Goal: Task Accomplishment & Management: Manage account settings

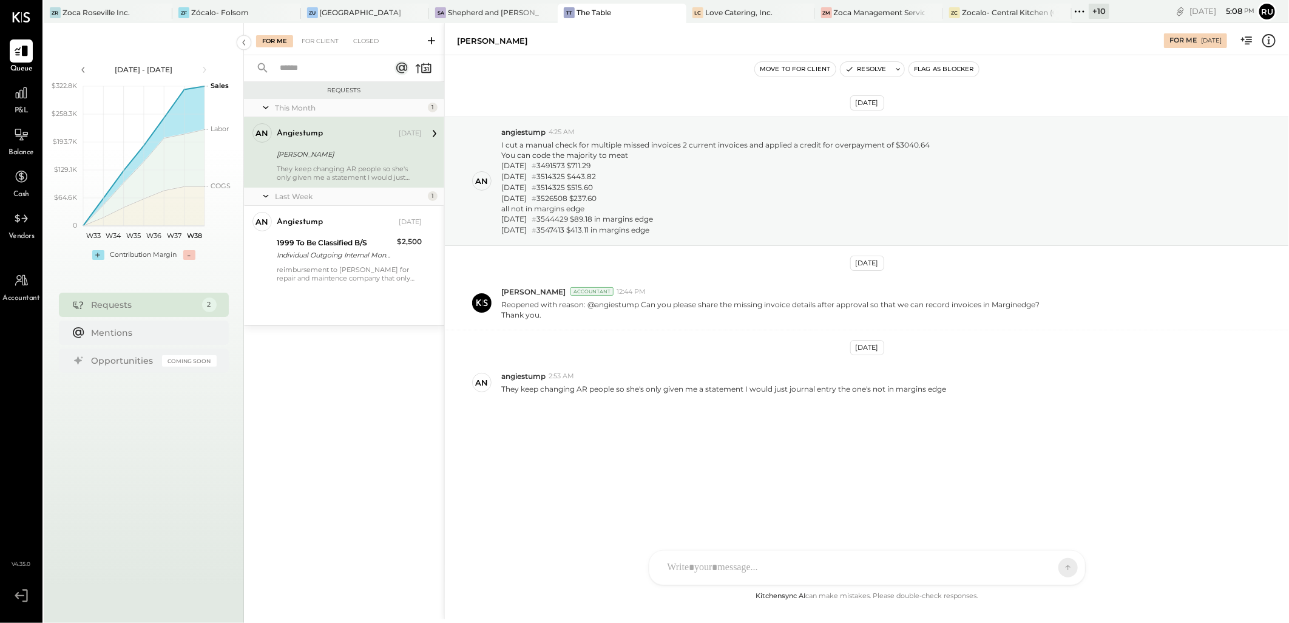
click at [760, 557] on div at bounding box center [856, 567] width 390 height 27
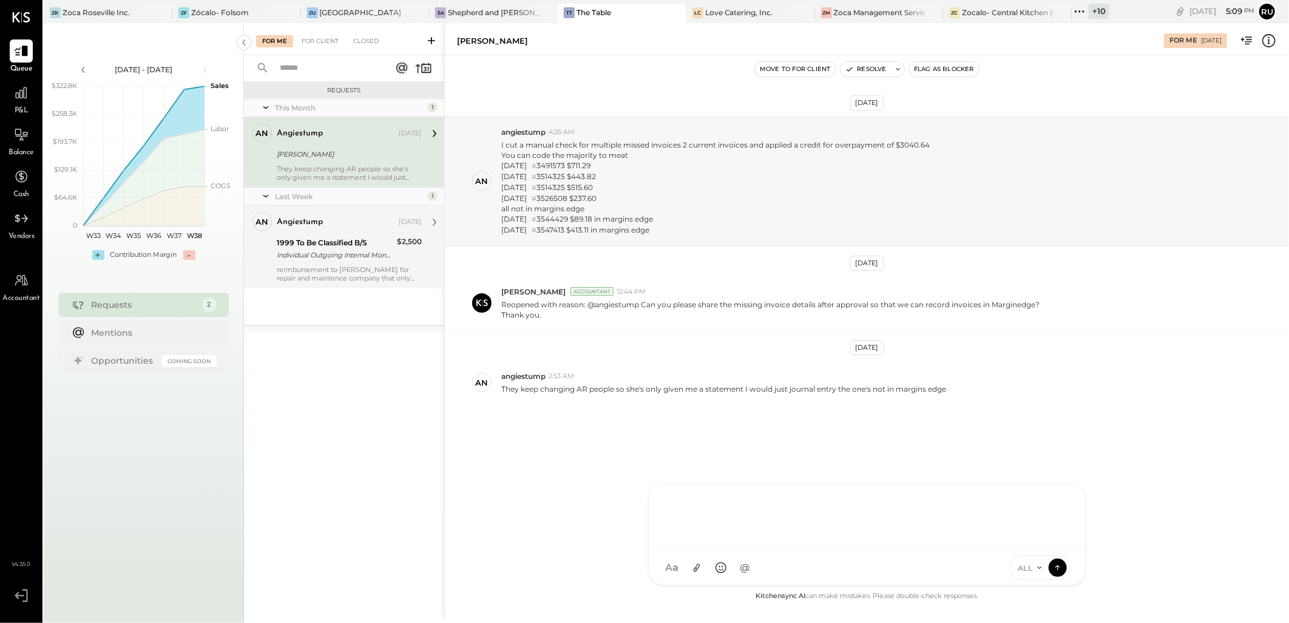
click at [345, 262] on div "1999 To Be Classified B/S Individual Outgoing Internal Money Transfer - 406075 …" at bounding box center [335, 248] width 117 height 27
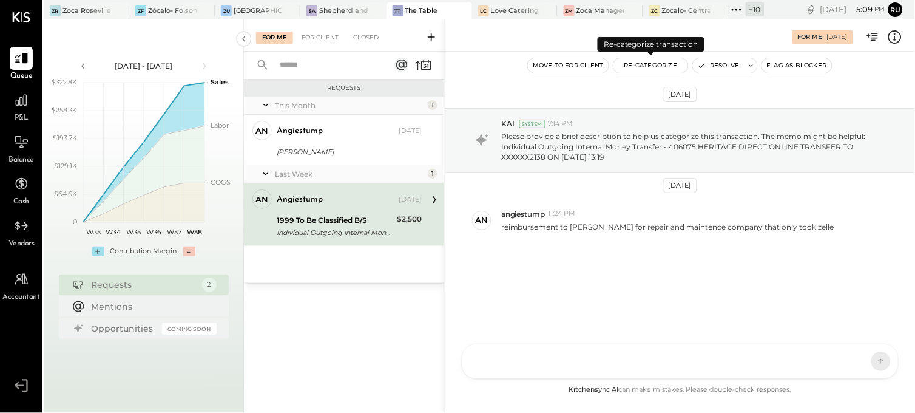
click at [647, 68] on button "Re-Categorize" at bounding box center [650, 65] width 75 height 15
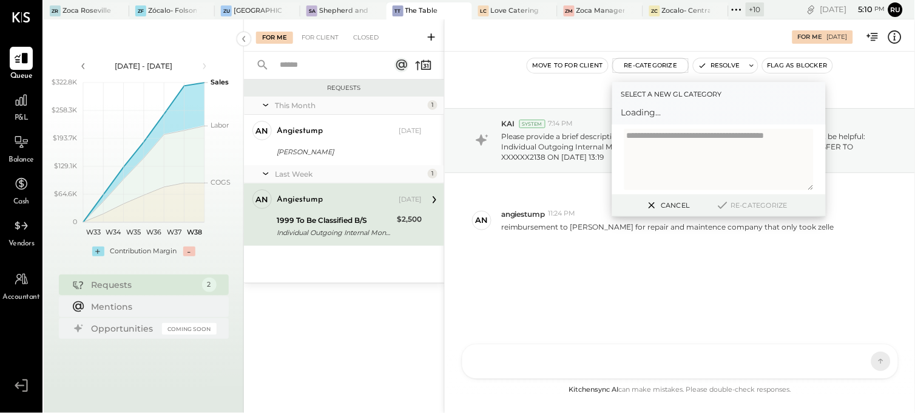
click at [651, 144] on textarea at bounding box center [718, 159] width 189 height 61
click at [646, 113] on div at bounding box center [708, 117] width 160 height 15
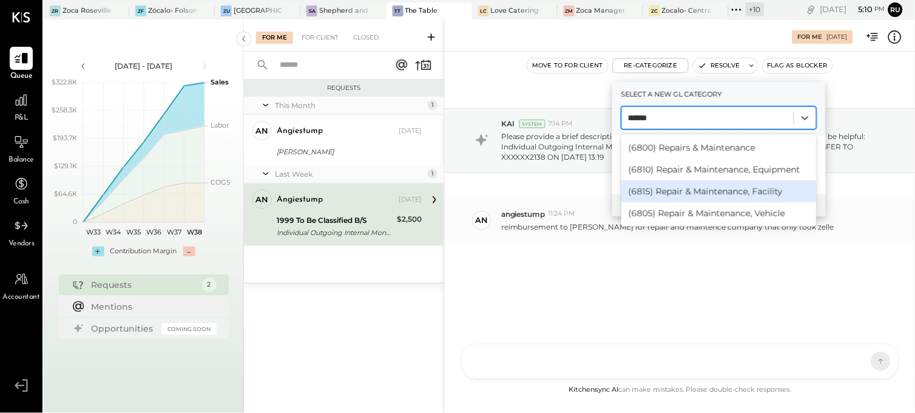
type input "******"
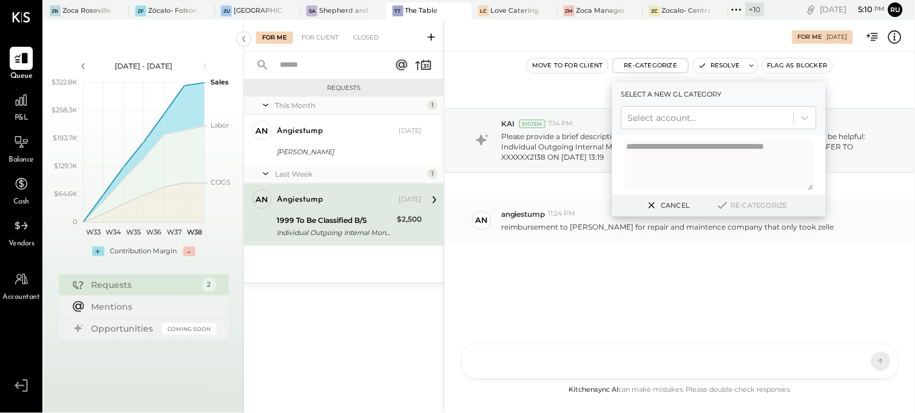
click at [574, 231] on p "reimbursement to [PERSON_NAME] for repair and maintence company that only took …" at bounding box center [667, 226] width 333 height 10
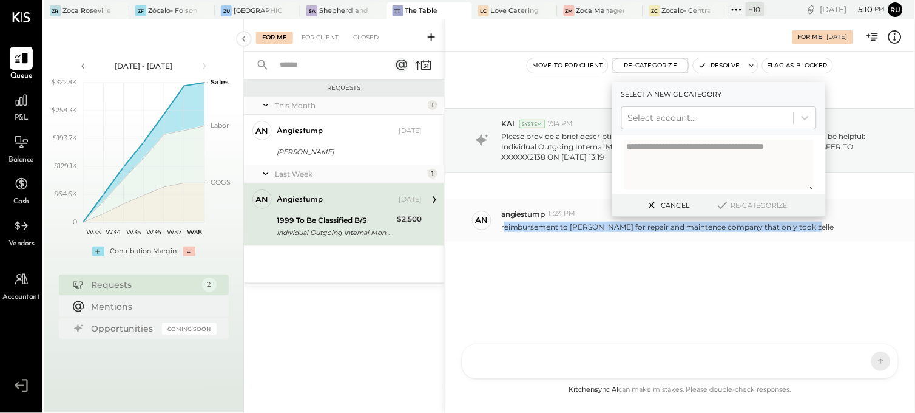
drag, startPoint x: 504, startPoint y: 227, endPoint x: 816, endPoint y: 227, distance: 311.9
click at [816, 227] on div "reimbursement to [PERSON_NAME] for repair and maintence company that only took …" at bounding box center [703, 225] width 404 height 13
click at [589, 228] on p "reimbursement to [PERSON_NAME] for repair and maintence company that only took …" at bounding box center [667, 226] width 333 height 10
drag, startPoint x: 501, startPoint y: 229, endPoint x: 813, endPoint y: 233, distance: 312.5
click at [822, 233] on div "an angiestump 11:24 PM reimbursement to [PERSON_NAME] for repair and maintence …" at bounding box center [680, 220] width 470 height 42
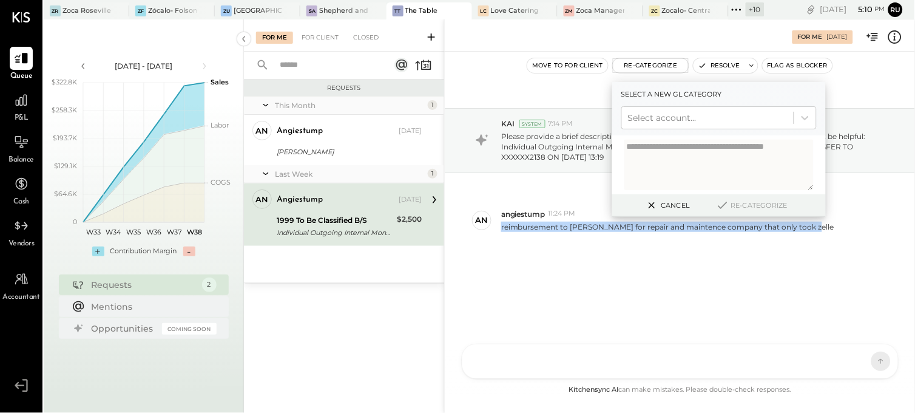
copy p "reimbursement to [PERSON_NAME] for repair and maintence company that only took …"
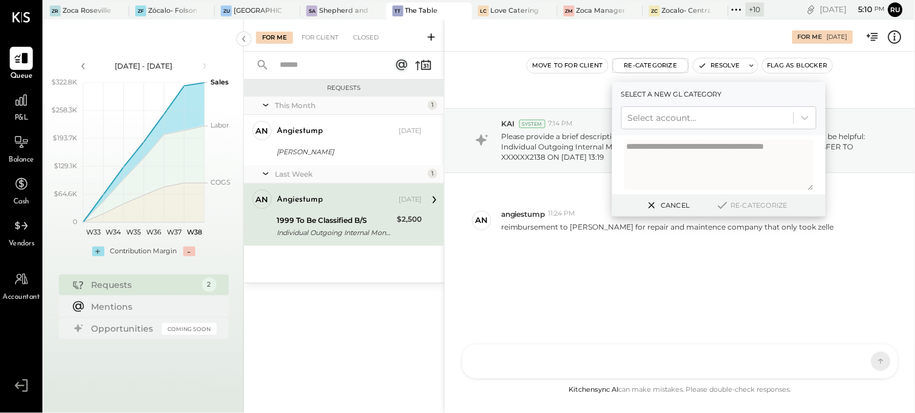
click at [647, 172] on textarea at bounding box center [718, 165] width 189 height 50
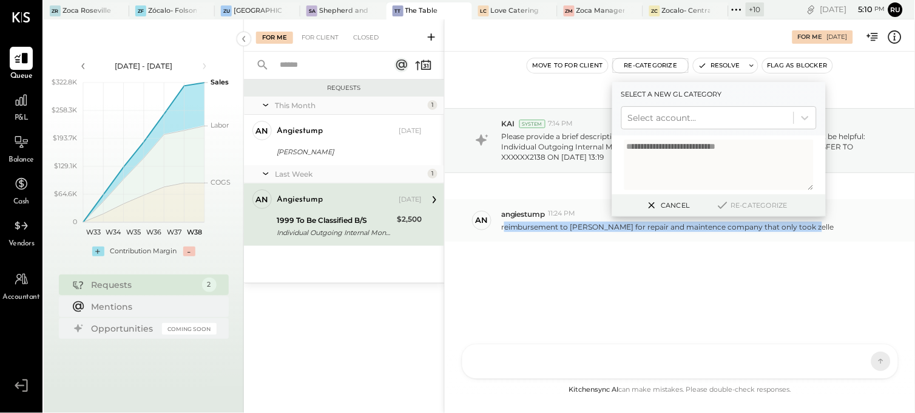
drag, startPoint x: 504, startPoint y: 228, endPoint x: 820, endPoint y: 237, distance: 316.3
click at [820, 237] on div "an angiestump 11:24 PM reimbursement to [PERSON_NAME] for repair and maintence …" at bounding box center [680, 220] width 470 height 42
click at [796, 232] on p "reimbursement to [PERSON_NAME] for repair and maintence company that only took …" at bounding box center [667, 226] width 333 height 10
drag, startPoint x: 499, startPoint y: 228, endPoint x: 810, endPoint y: 238, distance: 310.9
click at [810, 238] on div "an angiestump 11:24 PM reimbursement to [PERSON_NAME] for repair and maintence …" at bounding box center [680, 220] width 470 height 42
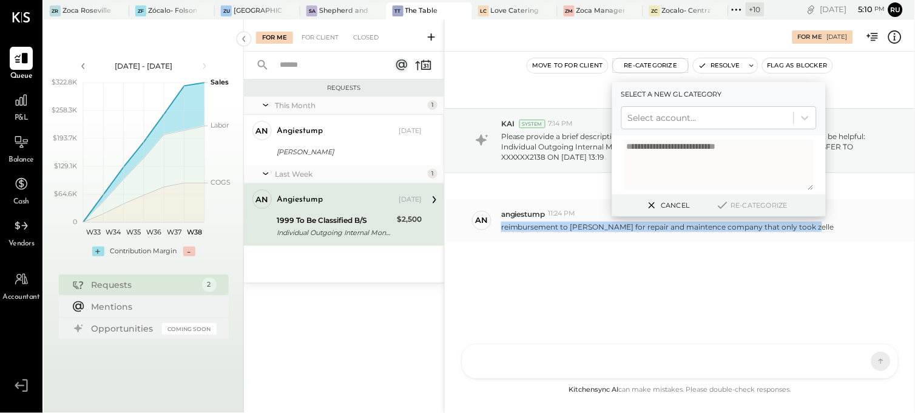
copy p "reimbursement to [PERSON_NAME] for repair and maintence company that only took …"
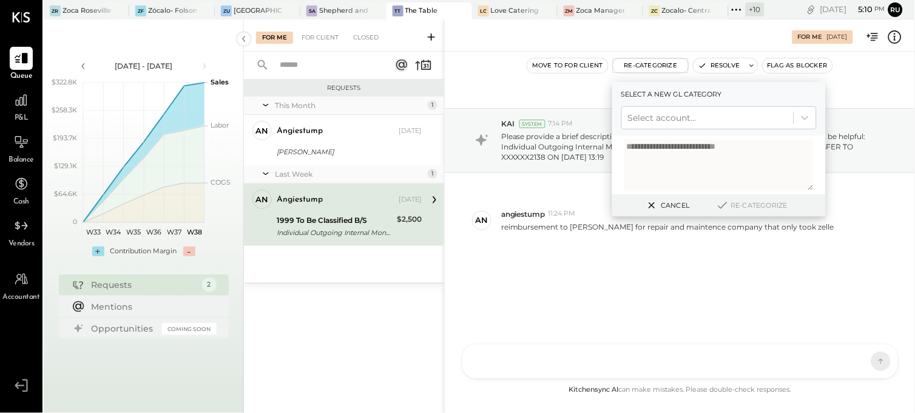
click at [782, 147] on textarea "**********" at bounding box center [718, 165] width 189 height 50
paste textarea "**********"
type textarea "**********"
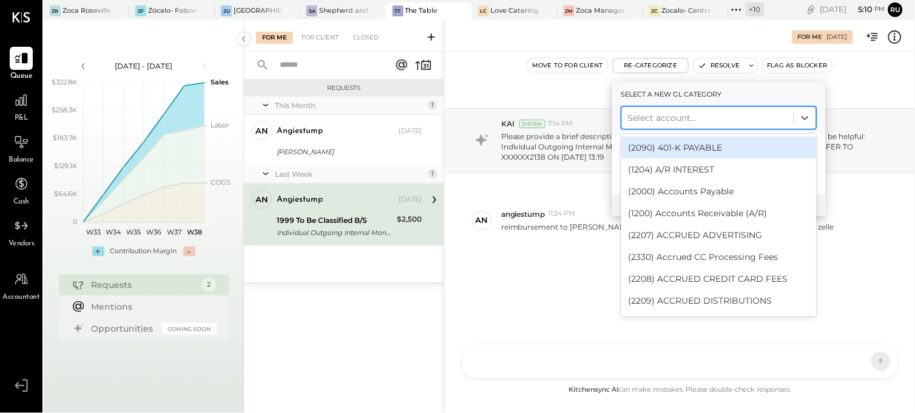
click at [669, 124] on div at bounding box center [708, 117] width 160 height 15
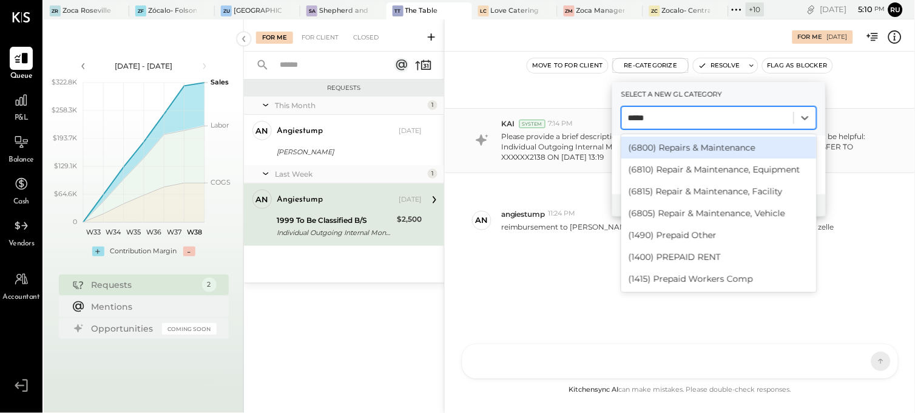
type input "*****"
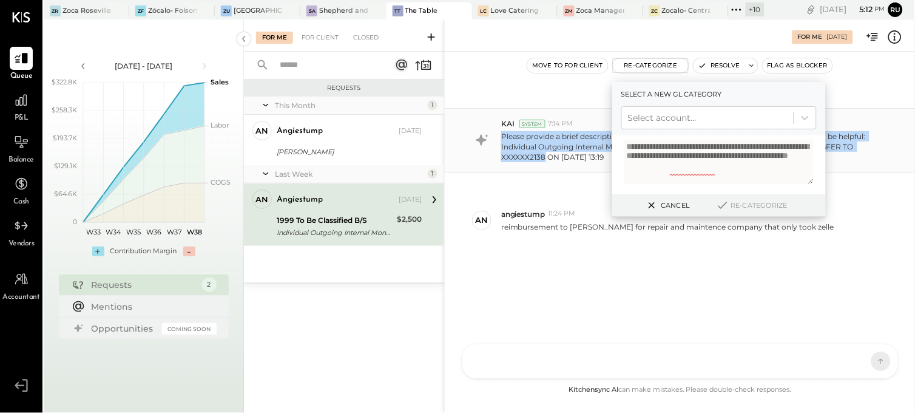
drag, startPoint x: 502, startPoint y: 136, endPoint x: 545, endPoint y: 163, distance: 50.7
click at [545, 163] on div "KAI System 7:14 PM Please provide a brief description to help us categorize thi…" at bounding box center [680, 140] width 470 height 65
copy p "Please provide a brief description to help us categorize this transaction. The …"
click at [700, 121] on div at bounding box center [708, 117] width 160 height 15
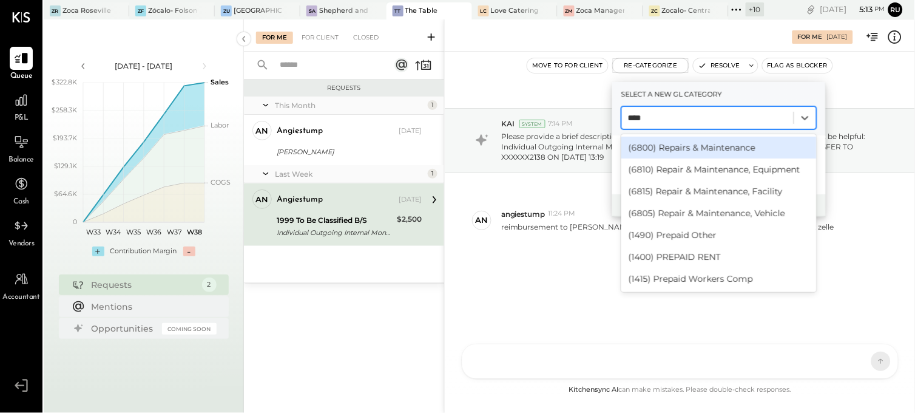
type input "*****"
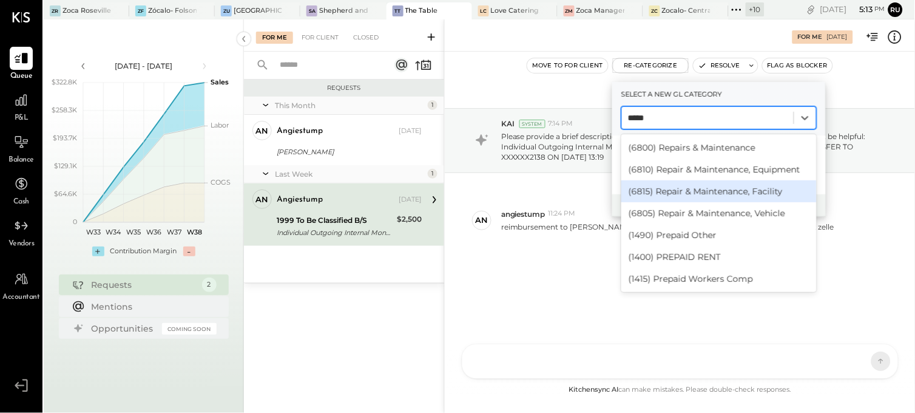
click at [695, 192] on div "(6815) Repair & Maintenance, Facility" at bounding box center [718, 191] width 195 height 22
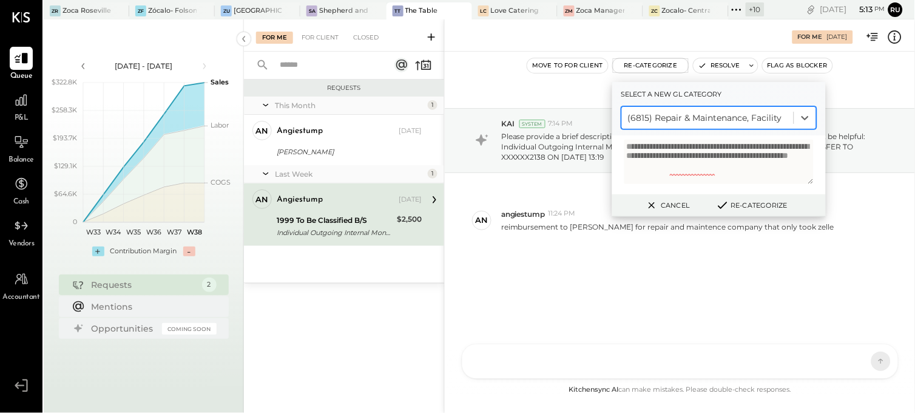
click at [751, 203] on button "Re-Categorize" at bounding box center [752, 205] width 80 height 15
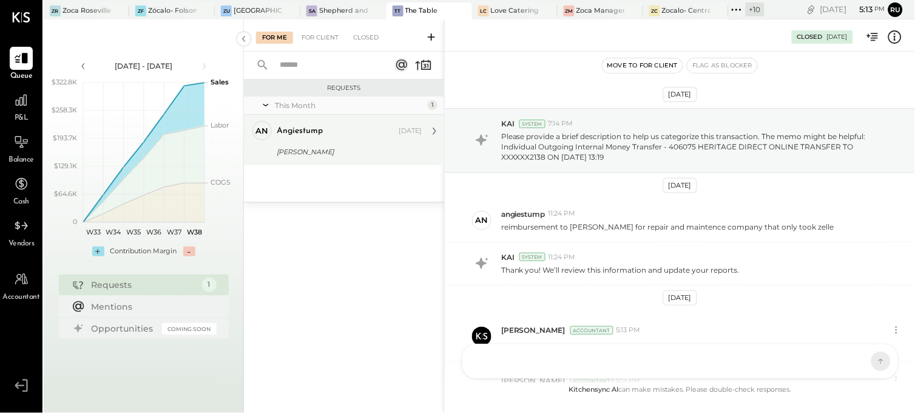
click at [348, 193] on div "This Month 1 an angiestump Owner angiestump [DATE] [PERSON_NAME] They keep chan…" at bounding box center [344, 148] width 200 height 105
click at [343, 130] on div "angiestump" at bounding box center [337, 131] width 120 height 12
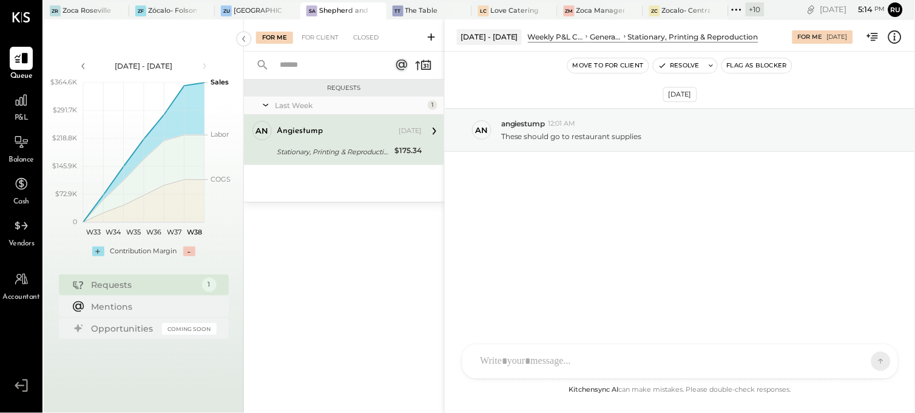
click at [316, 138] on div "angiestump [DATE]" at bounding box center [349, 131] width 145 height 17
click at [683, 69] on button "Resolve" at bounding box center [679, 65] width 51 height 15
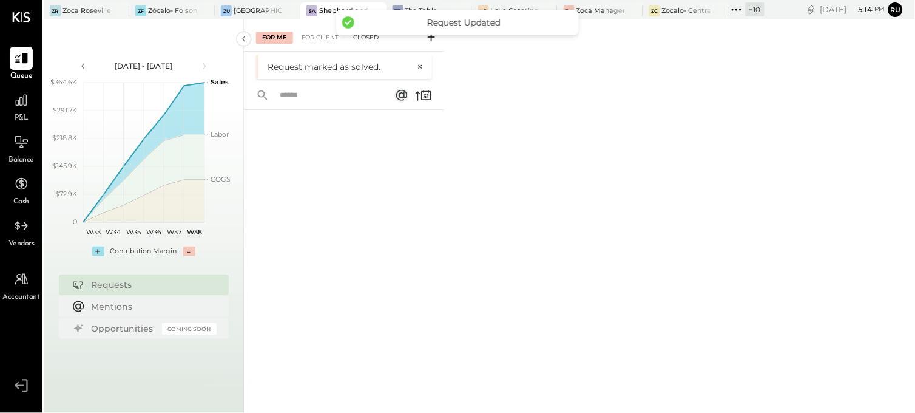
click at [367, 38] on div "Closed" at bounding box center [366, 38] width 38 height 12
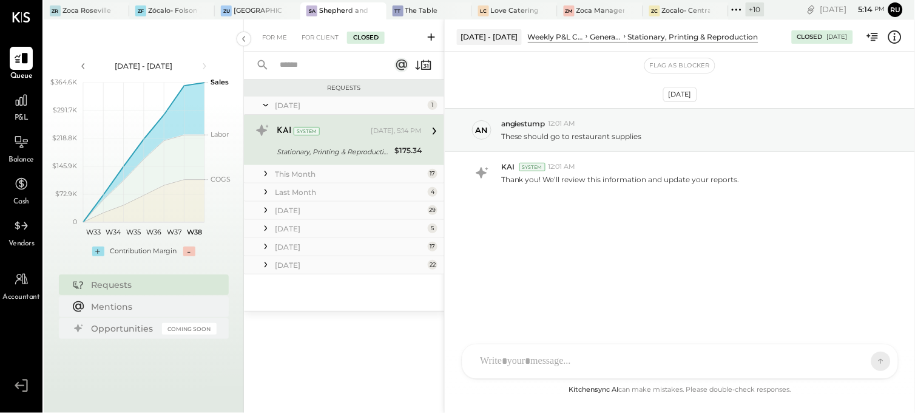
click at [343, 142] on div "KAI System Today, 5:14 PM Stationary, Printing & Reproduction $175.34 Thank you…" at bounding box center [349, 140] width 145 height 38
click at [799, 41] on div "Closed" at bounding box center [809, 37] width 25 height 8
click at [894, 35] on icon at bounding box center [895, 37] width 16 height 16
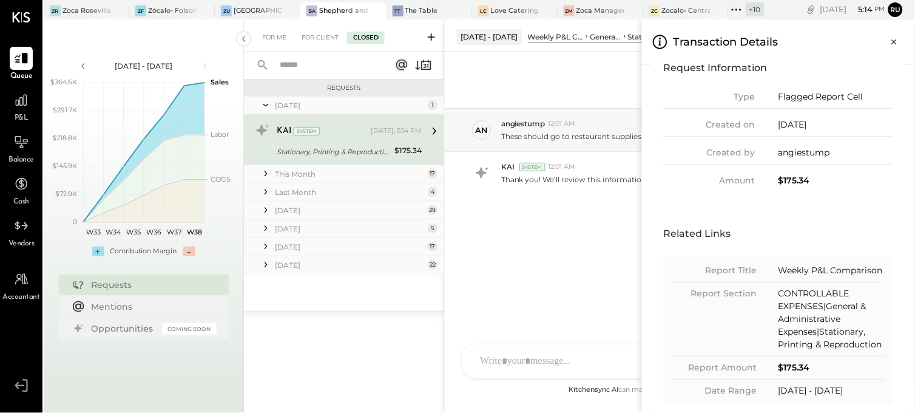
scroll to position [43, 0]
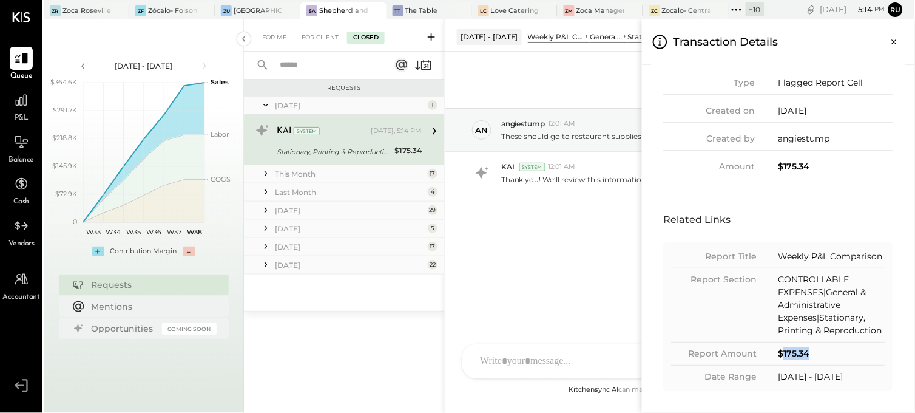
drag, startPoint x: 783, startPoint y: 350, endPoint x: 822, endPoint y: 353, distance: 38.3
click at [822, 353] on div "$175.34" at bounding box center [832, 353] width 107 height 13
copy div "175.34"
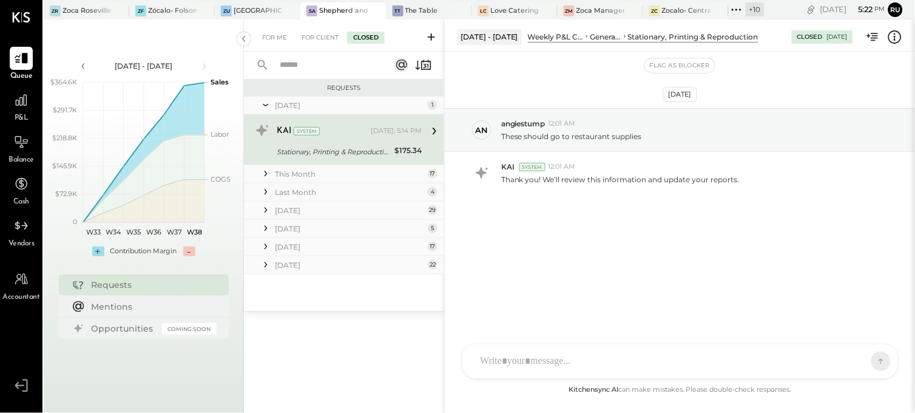
click at [603, 106] on div "For Me For Client Closed Requests Today 1 KAI System Today, 5:14 PM Stationary,…" at bounding box center [579, 215] width 671 height 393
click at [632, 177] on p "Thank you! We’ll review this information and update your reports." at bounding box center [620, 179] width 238 height 10
click at [905, 131] on div "These should go to restaurant supplies" at bounding box center [703, 135] width 404 height 13
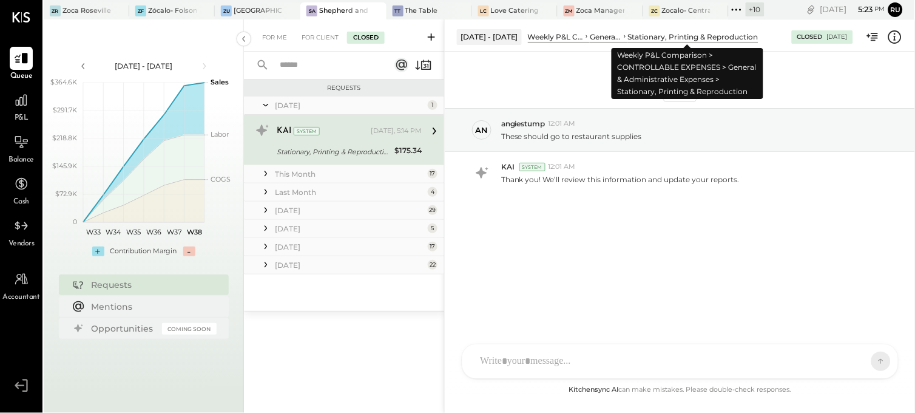
click at [661, 35] on div "Stationary, Printing & Reproduction" at bounding box center [693, 37] width 130 height 10
drag, startPoint x: 661, startPoint y: 35, endPoint x: 359, endPoint y: 135, distance: 318.7
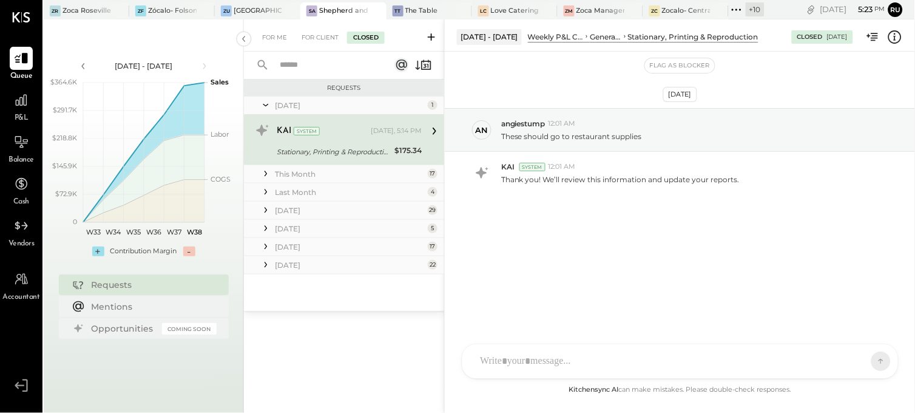
drag, startPoint x: 359, startPoint y: 135, endPoint x: 350, endPoint y: 129, distance: 10.6
click at [350, 130] on div "KAI System" at bounding box center [323, 131] width 92 height 12
click at [431, 107] on div "1" at bounding box center [433, 105] width 10 height 10
click at [434, 107] on div "1" at bounding box center [433, 105] width 10 height 10
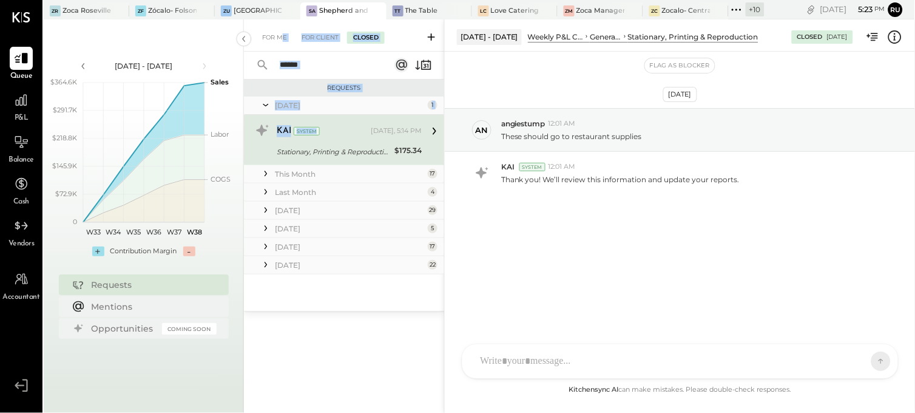
drag, startPoint x: 367, startPoint y: 130, endPoint x: 283, endPoint y: 44, distance: 120.2
click at [283, 44] on div "For Me For Client Closed Requests Today 1 KAI System Today, 5:14 PM Stationary,…" at bounding box center [344, 200] width 200 height 362
click at [525, 137] on p "These should go to restaurant supplies" at bounding box center [571, 136] width 141 height 10
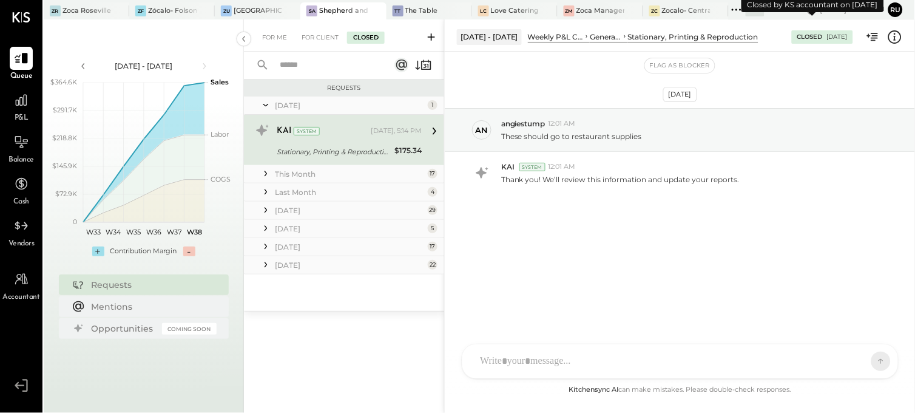
click at [797, 37] on div "Closed" at bounding box center [809, 37] width 25 height 8
click at [681, 89] on div "Sep 17th, 2025" at bounding box center [680, 94] width 34 height 15
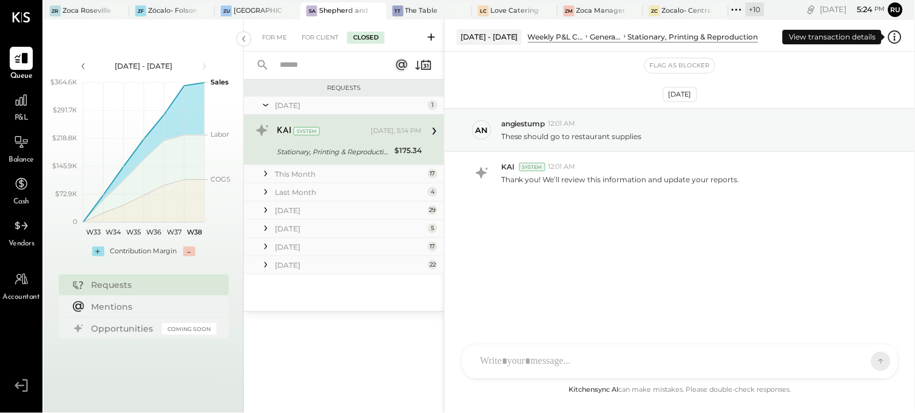
click at [895, 38] on icon at bounding box center [895, 36] width 2 height 7
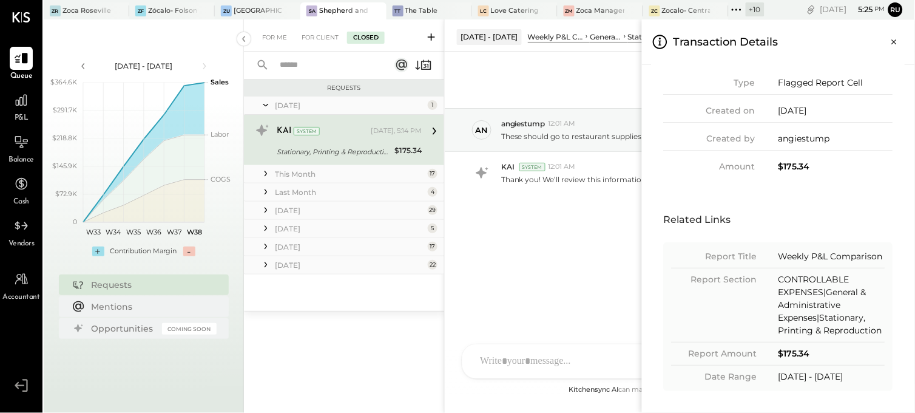
click at [533, 233] on div "For Me For Client Closed Requests Today 1 KAI System Today, 5:14 PM Stationary,…" at bounding box center [579, 215] width 671 height 393
